Goal: Go to known website: Go to known website

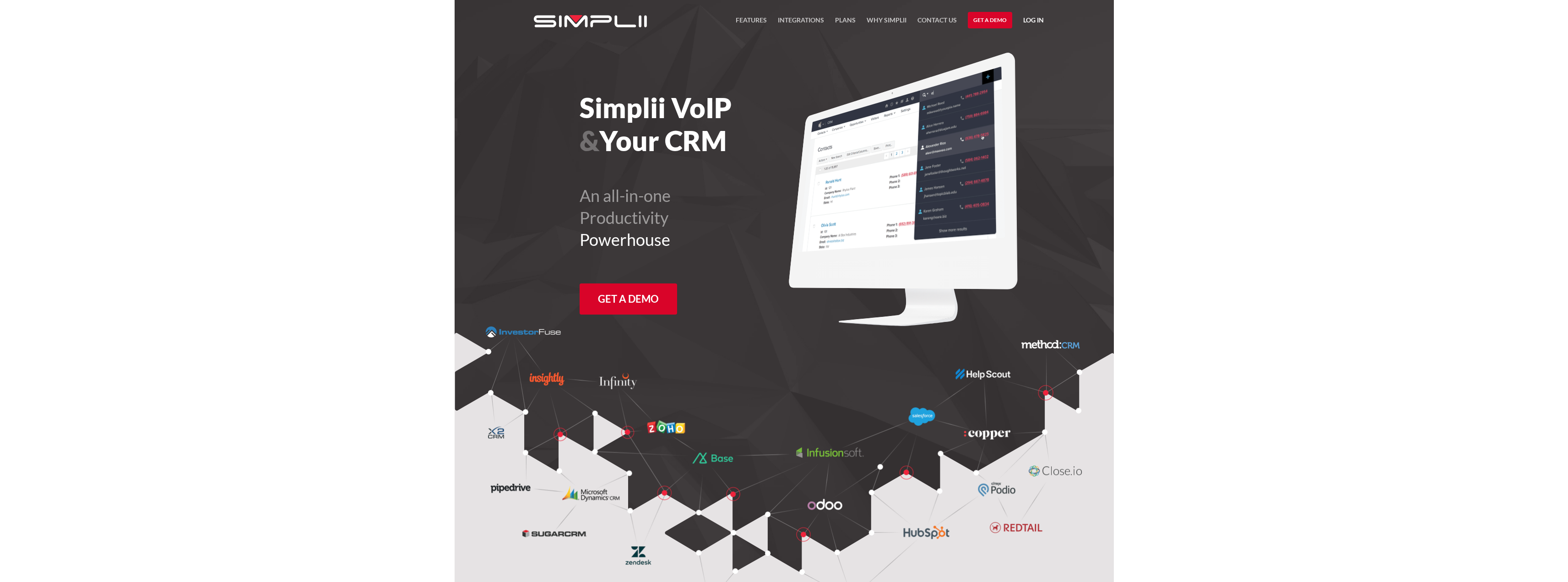
click at [1039, 20] on link "Log in" at bounding box center [1033, 21] width 21 height 14
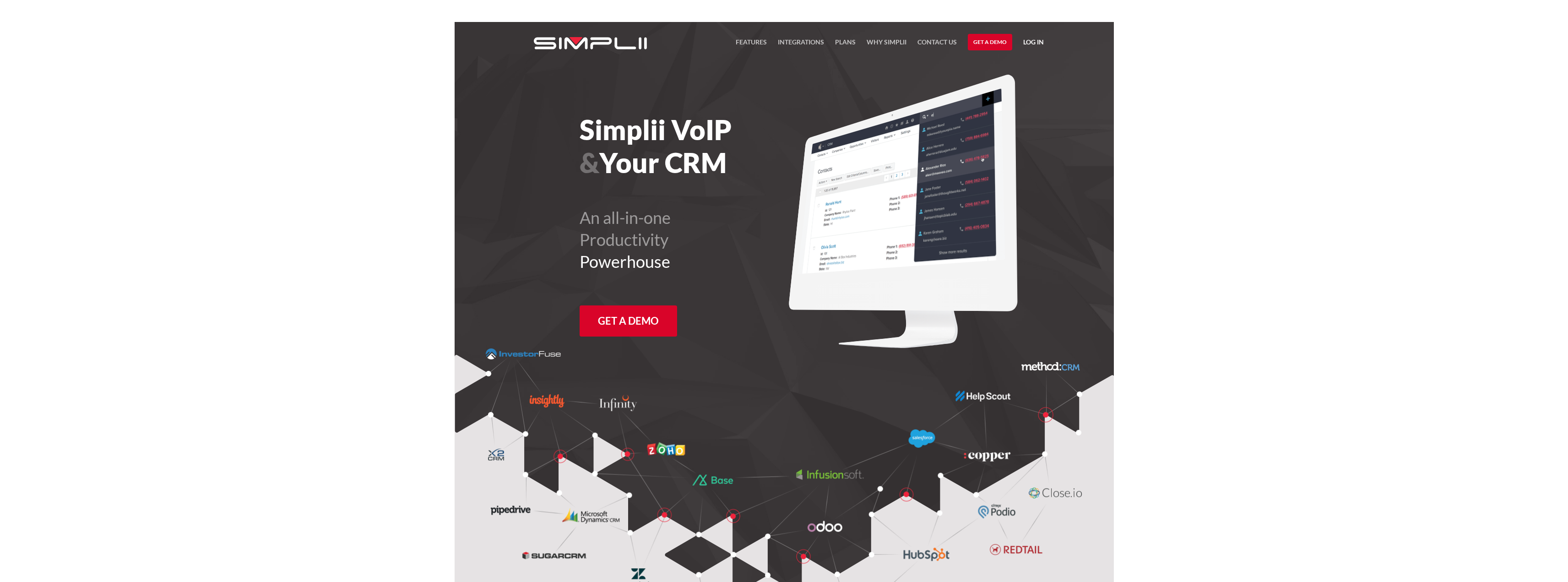
click at [1032, 40] on link "Log in" at bounding box center [1033, 43] width 21 height 14
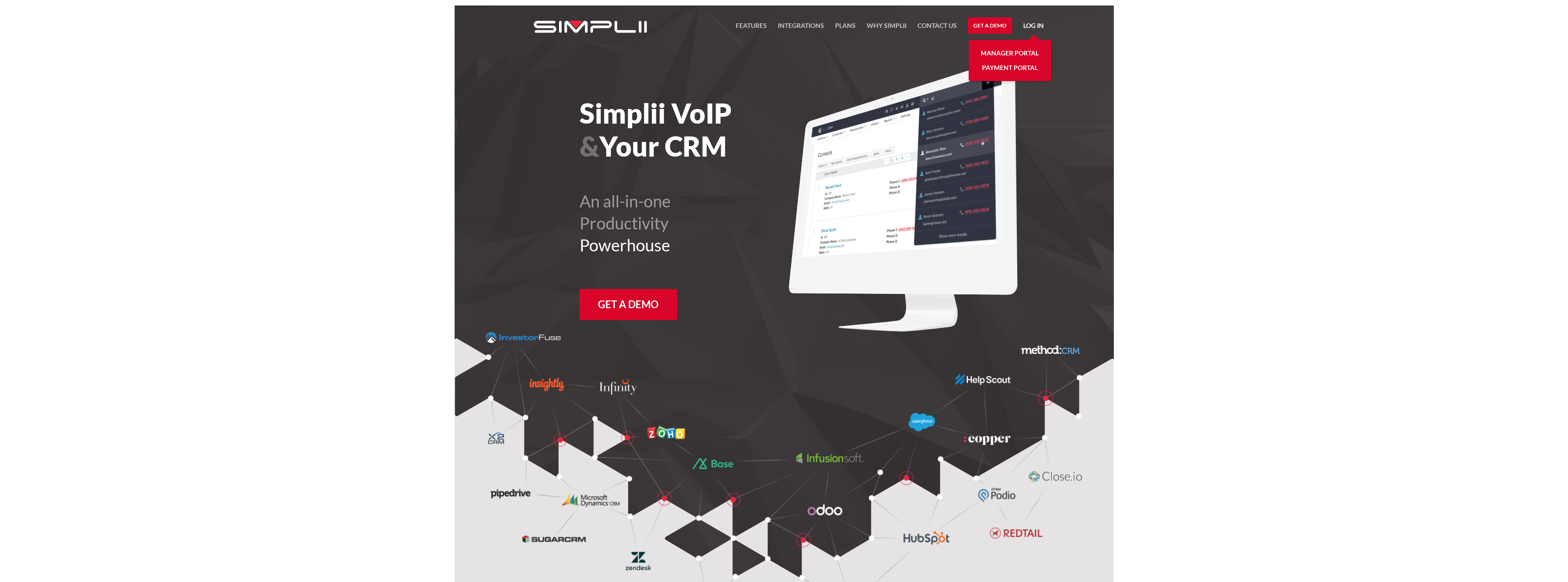
scroll to position [22, 0]
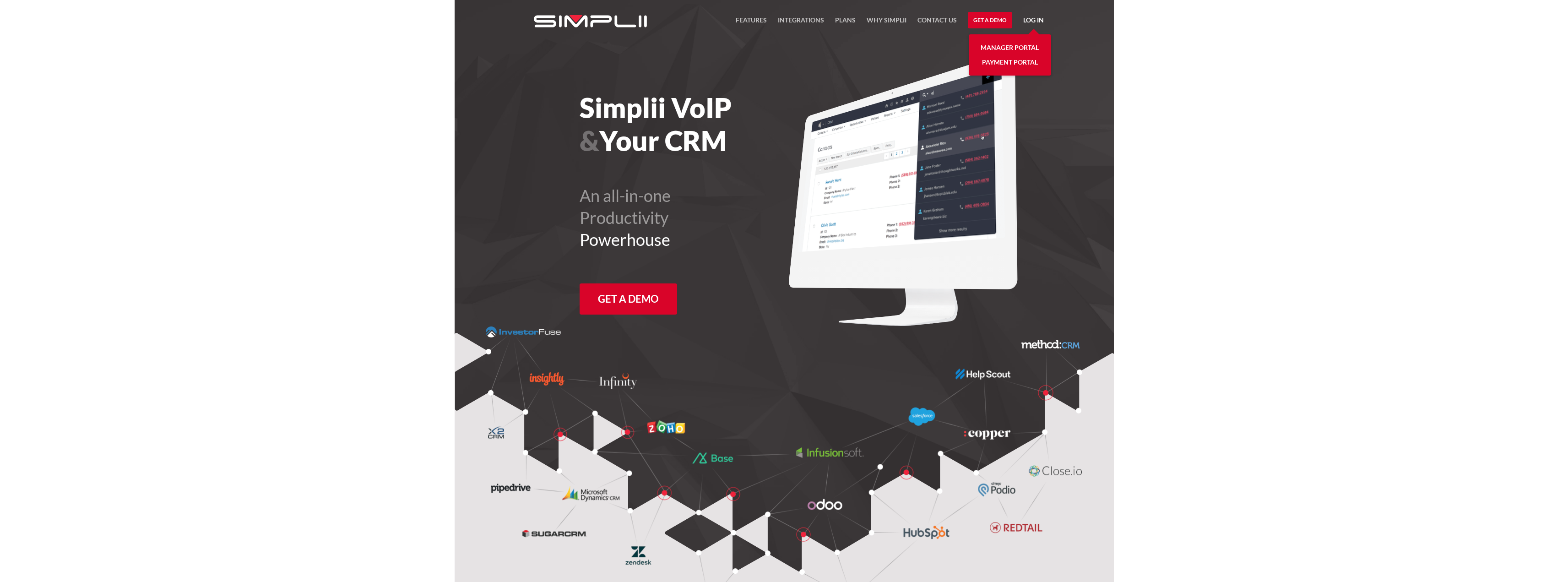
click at [1028, 44] on link "Manager Portal" at bounding box center [1009, 48] width 58 height 14
